Goal: Task Accomplishment & Management: Use online tool/utility

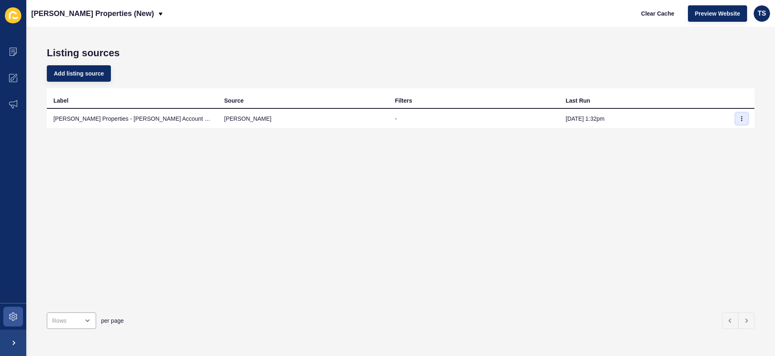
click at [743, 120] on icon "button" at bounding box center [741, 118] width 5 height 5
click at [726, 135] on link "Sync now" at bounding box center [718, 135] width 57 height 18
click at [744, 119] on button "button" at bounding box center [741, 118] width 12 height 11
click at [732, 97] on th at bounding box center [742, 98] width 25 height 21
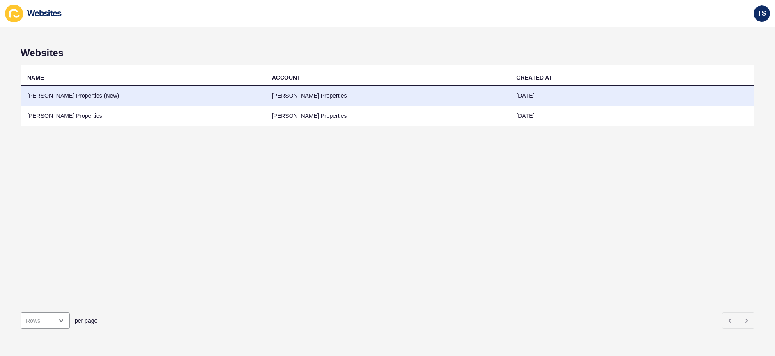
click at [76, 93] on td "[PERSON_NAME] Properties (New)" at bounding box center [143, 96] width 245 height 20
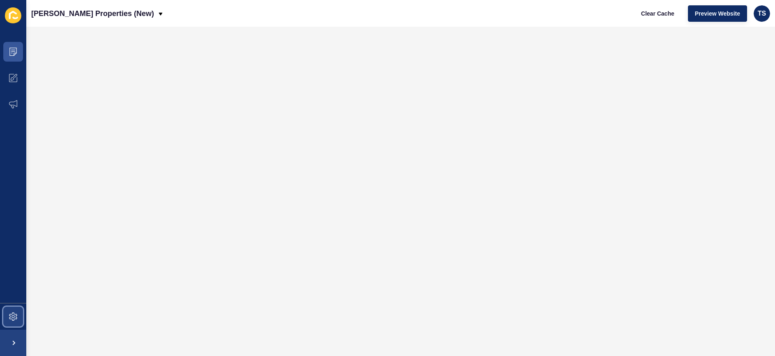
click at [11, 319] on icon at bounding box center [13, 317] width 8 height 8
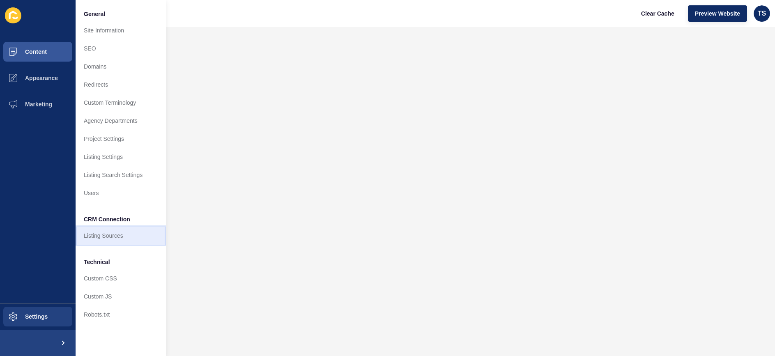
click at [149, 232] on link "Listing Sources" at bounding box center [121, 236] width 90 height 18
